Goal: Transaction & Acquisition: Purchase product/service

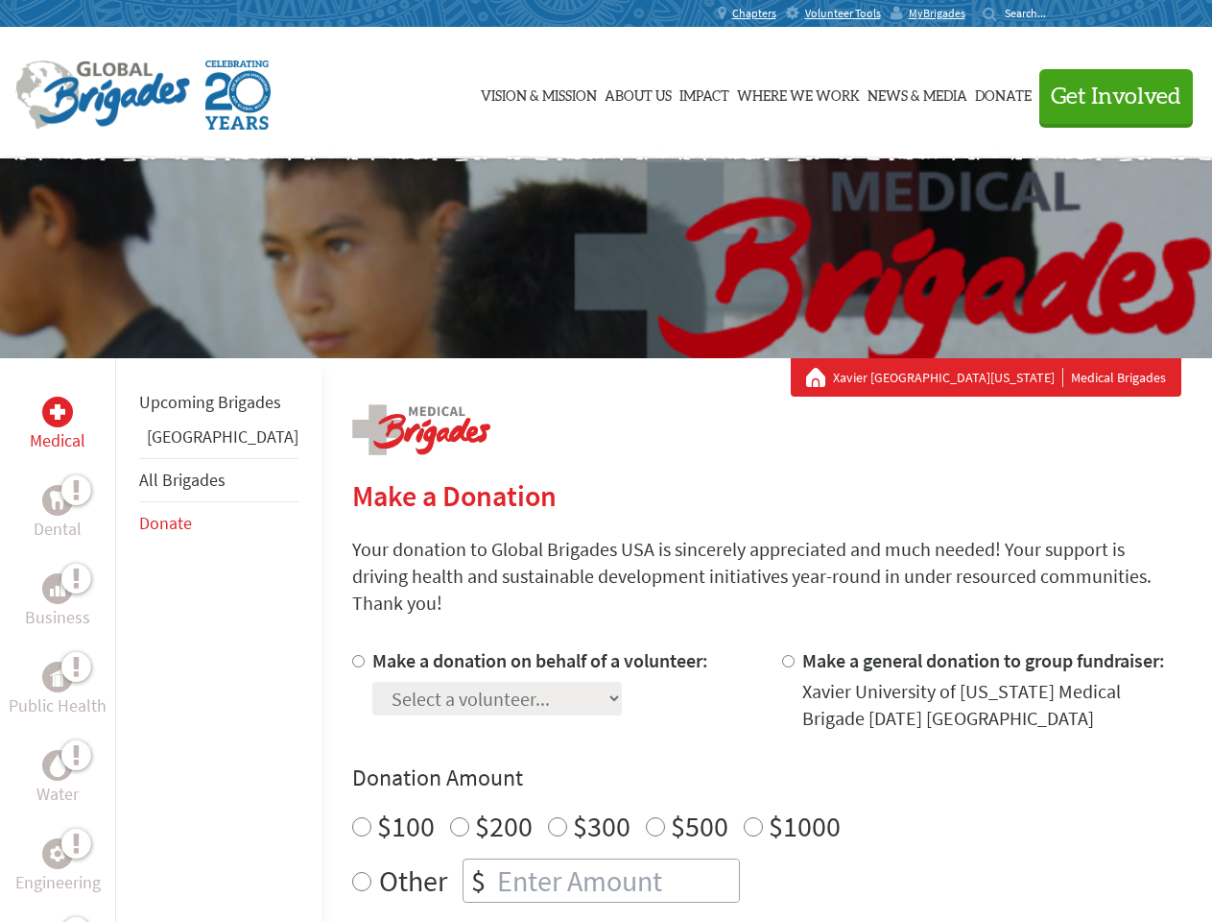
click at [1060, 13] on div "Search for:" at bounding box center [1021, 13] width 77 height 15
click at [1108, 96] on span "Get Involved" at bounding box center [1116, 96] width 131 height 23
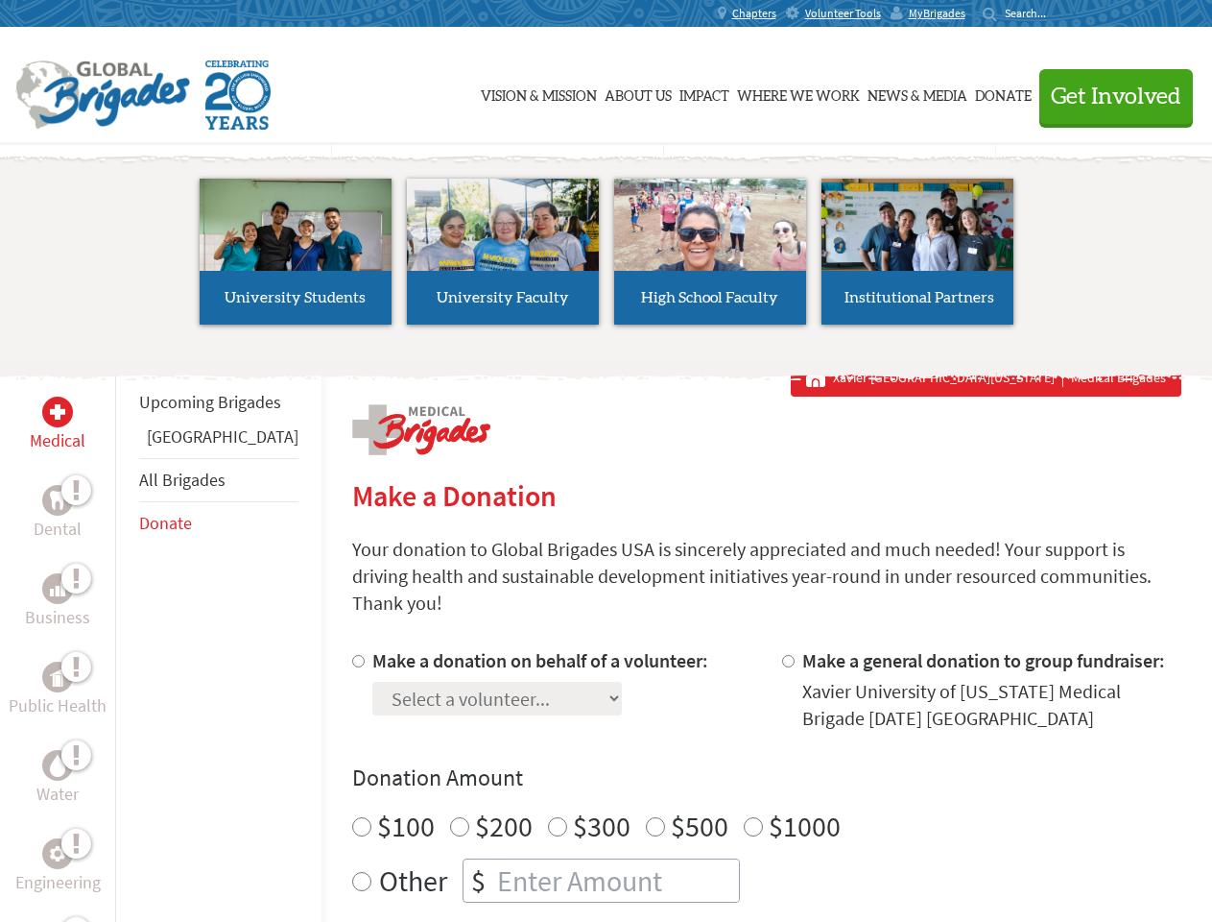
click at [607, 258] on li "High School Faculty" at bounding box center [710, 251] width 207 height 177
click at [127, 639] on div "Upcoming Brigades Ghana All Brigades Donate" at bounding box center [218, 819] width 206 height 922
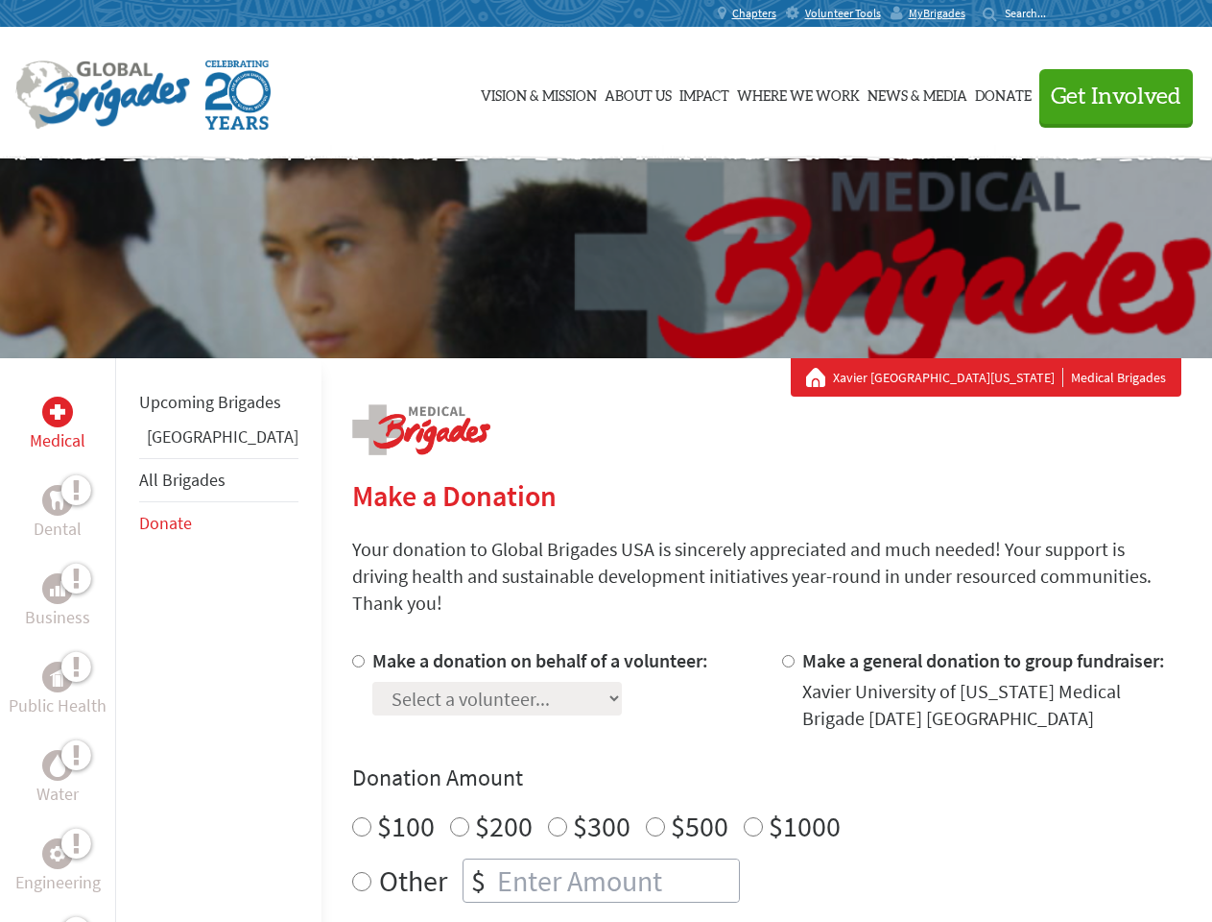
click at [733, 771] on div "Donation Amount $100 $200 $300 $500 $1000 Other $" at bounding box center [766, 832] width 829 height 140
click at [352, 655] on input "Make a donation on behalf of a volunteer:" at bounding box center [358, 661] width 12 height 12
radio input "true"
click at [782, 655] on input "Make a general donation to group fundraiser:" at bounding box center [788, 661] width 12 height 12
radio input "true"
